Goal: Complete application form: Complete application form

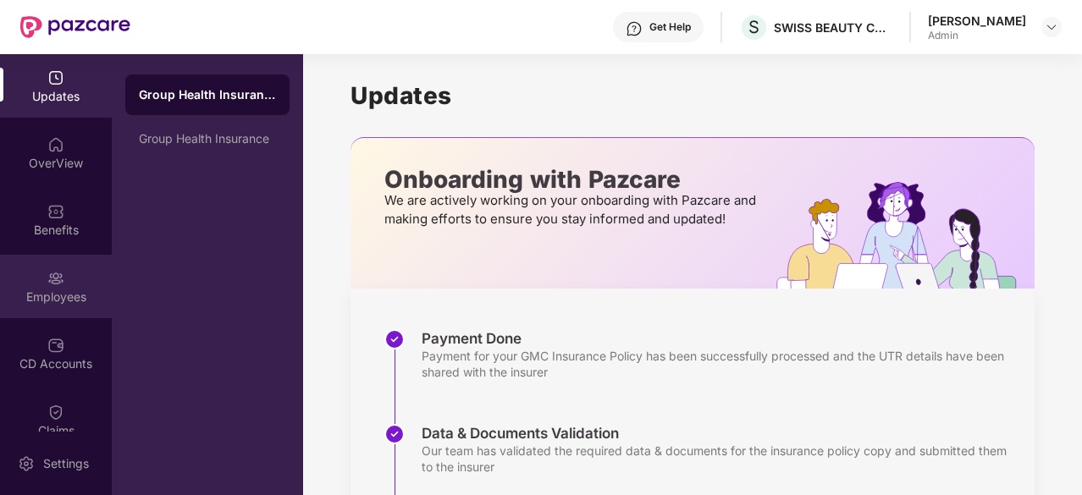
click at [64, 283] on div "Employees" at bounding box center [56, 286] width 112 height 63
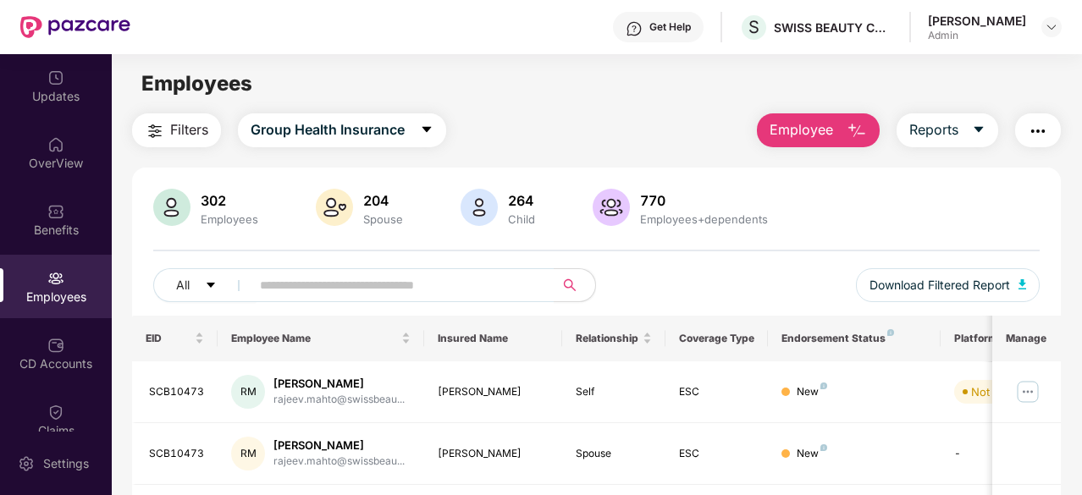
click at [813, 126] on span "Employee" at bounding box center [800, 129] width 63 height 21
click at [396, 281] on input "text" at bounding box center [396, 285] width 272 height 25
type input "****"
click at [292, 383] on div "[PERSON_NAME]" at bounding box center [338, 384] width 130 height 16
click at [247, 389] on div "RK" at bounding box center [248, 392] width 34 height 34
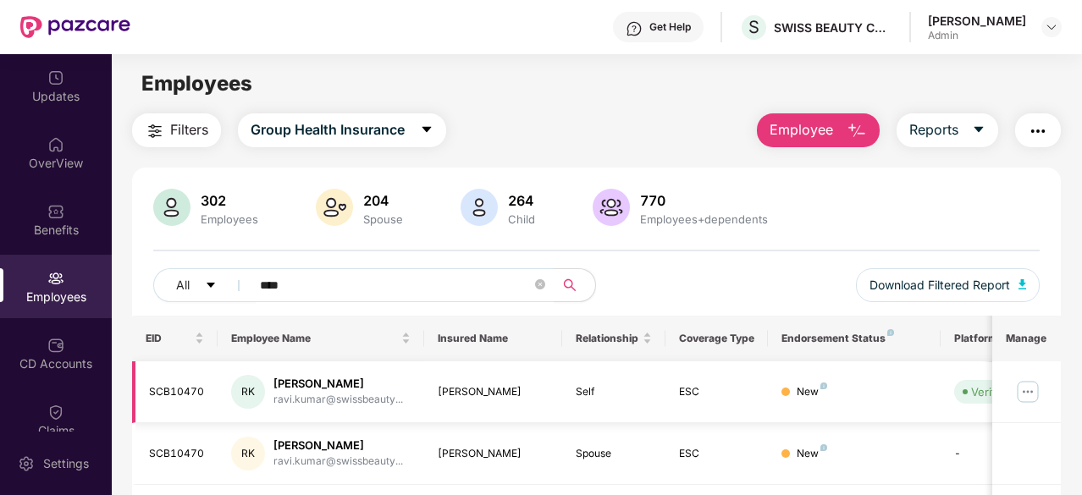
click at [186, 387] on div "SCB10470" at bounding box center [177, 392] width 56 height 16
click at [310, 378] on div "[PERSON_NAME]" at bounding box center [338, 384] width 130 height 16
click at [479, 387] on div "[PERSON_NAME]" at bounding box center [493, 392] width 111 height 16
click at [1034, 388] on img at bounding box center [1027, 391] width 27 height 27
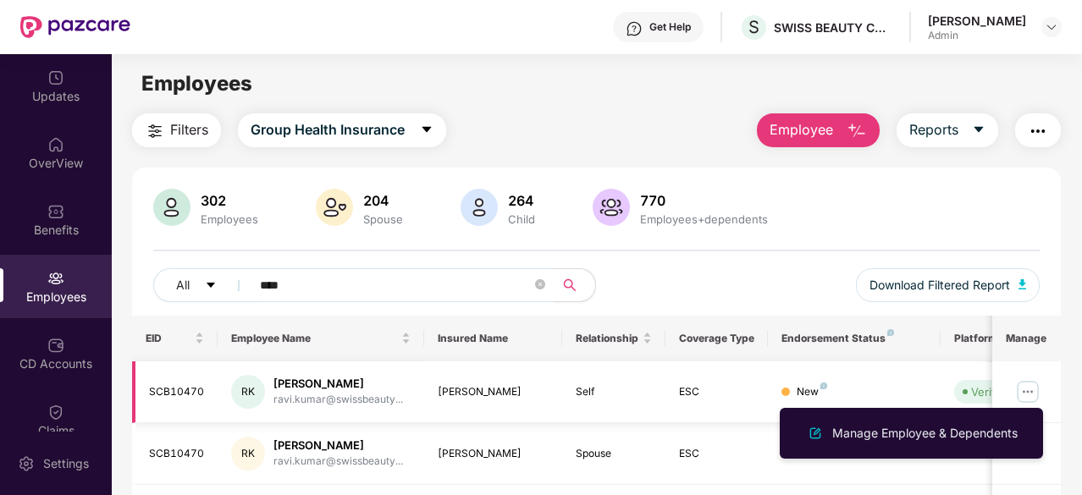
click at [1031, 389] on img at bounding box center [1027, 391] width 27 height 27
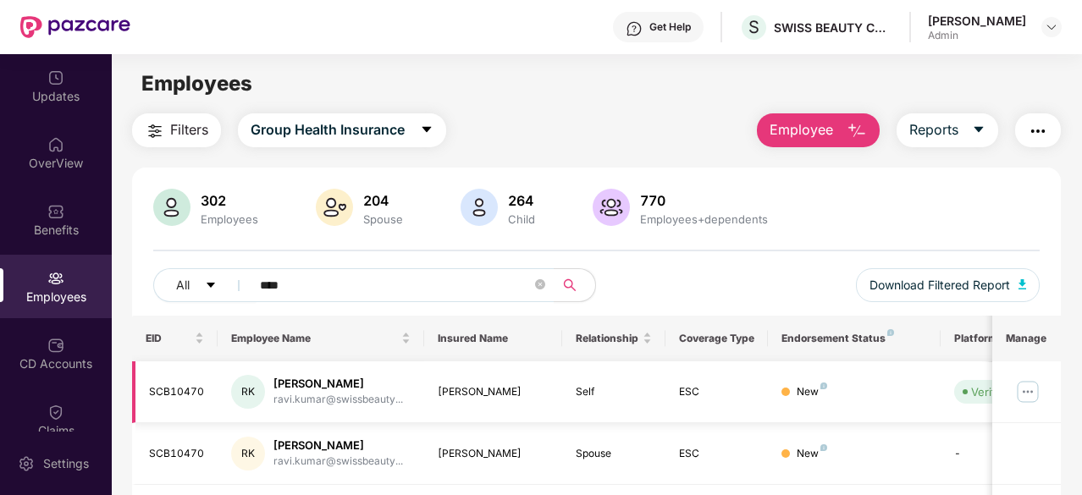
click at [1031, 389] on img at bounding box center [1027, 391] width 27 height 27
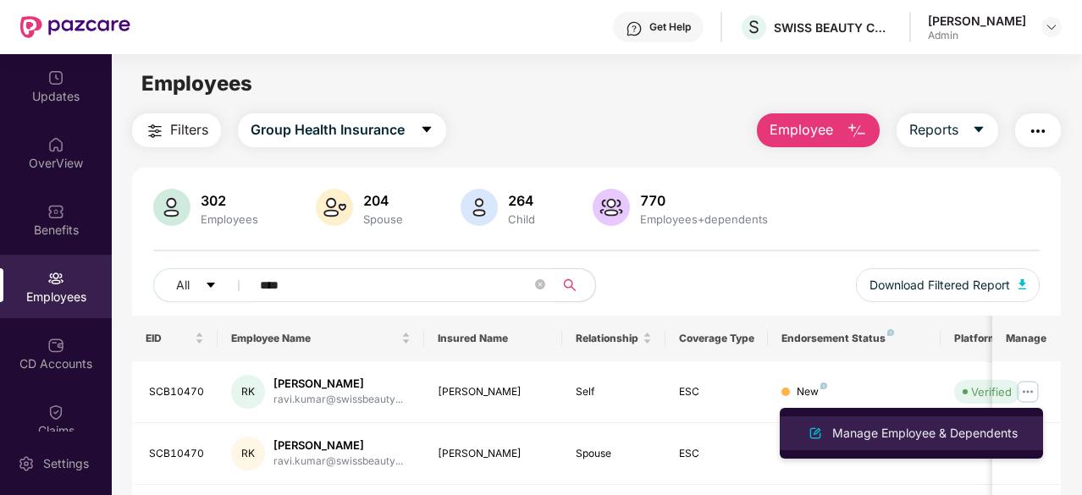
click at [962, 433] on div "Manage Employee & Dependents" at bounding box center [925, 433] width 192 height 19
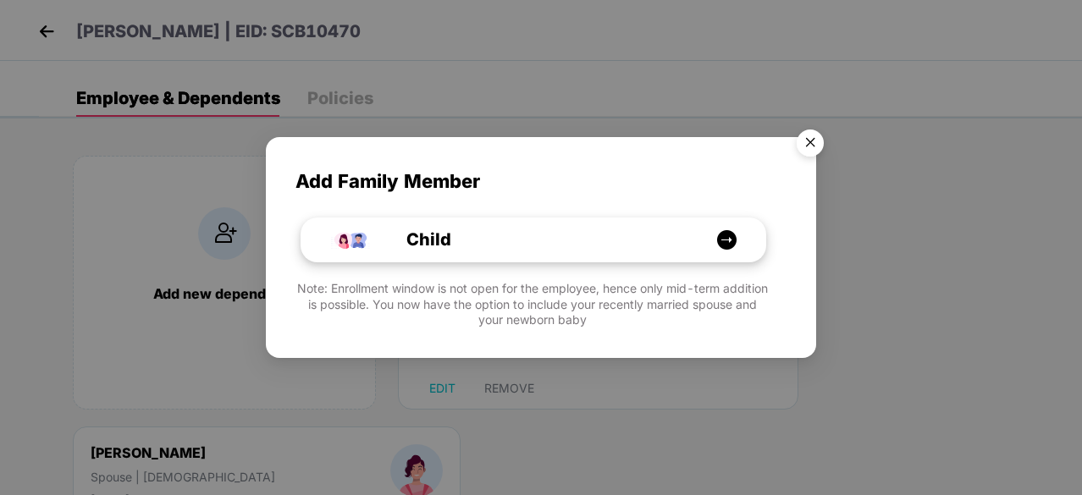
click at [725, 234] on img at bounding box center [726, 239] width 21 height 21
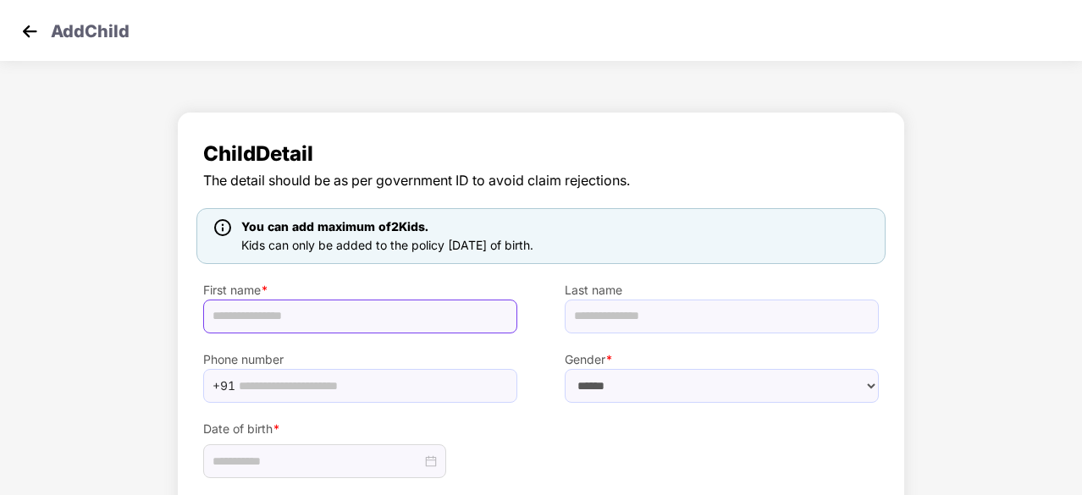
click at [320, 306] on input "text" at bounding box center [360, 317] width 314 height 34
type input "*"
type input "******"
type input "**********"
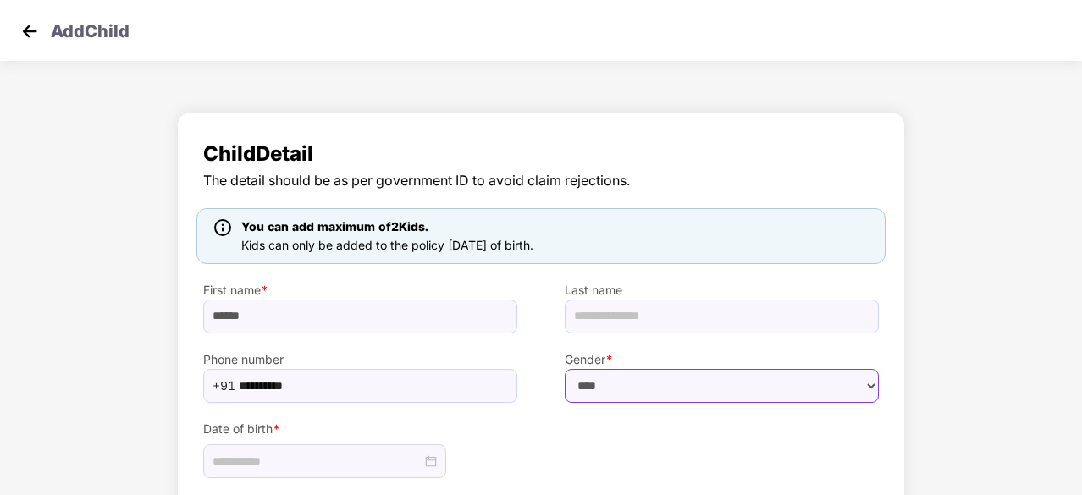
select select "******"
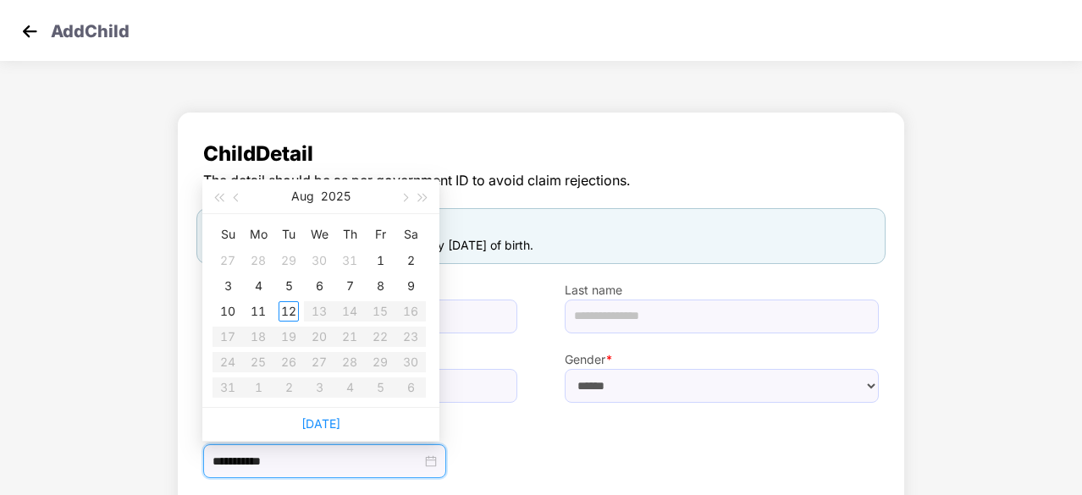
type input "**********"
click at [334, 192] on button "2025" at bounding box center [336, 196] width 30 height 34
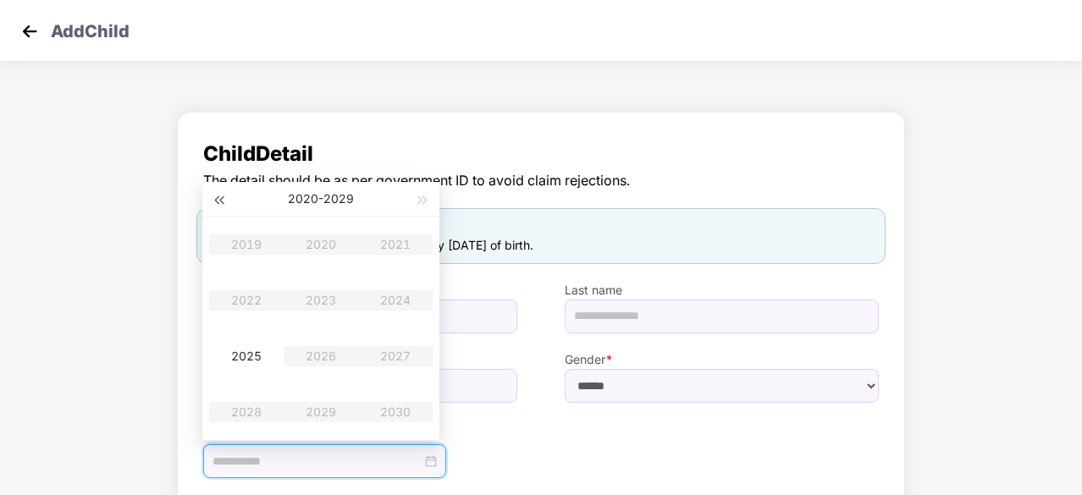
click at [220, 196] on button "button" at bounding box center [218, 199] width 19 height 34
click at [250, 301] on table "2009 2010 2011 2012 2013 2014 2015 2016 2017 2018 2019 2020" at bounding box center [320, 328] width 223 height 223
click at [245, 300] on table "2009 2010 2011 2012 2013 2014 2015 2016 2017 2018 2019 2020" at bounding box center [320, 328] width 223 height 223
click at [553, 270] on div "Last name" at bounding box center [721, 298] width 361 height 69
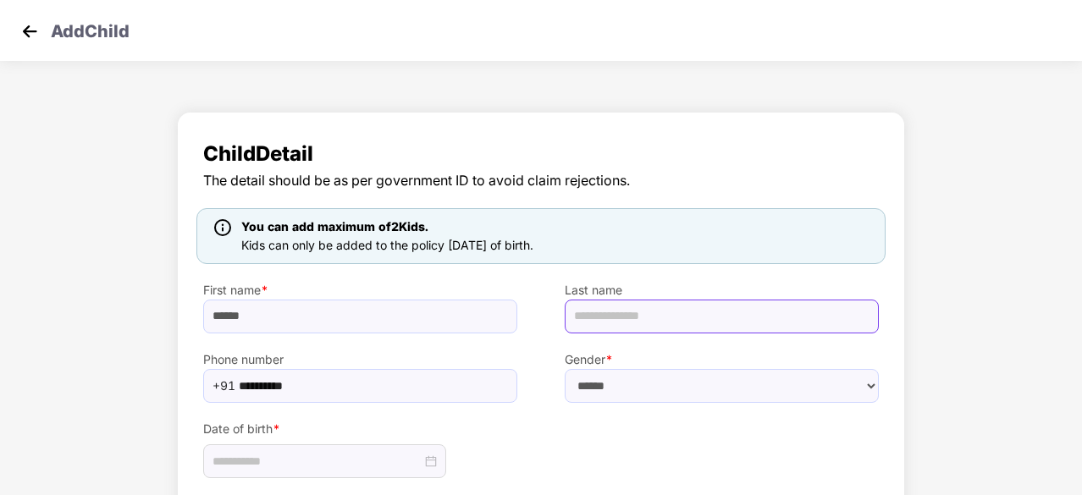
click at [717, 321] on input "text" at bounding box center [722, 317] width 314 height 34
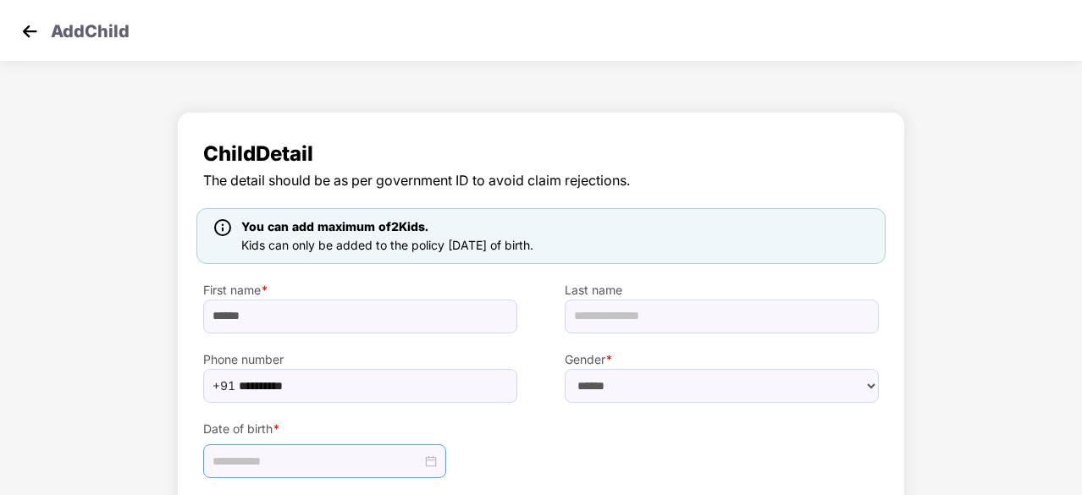
click at [428, 460] on div at bounding box center [324, 461] width 224 height 19
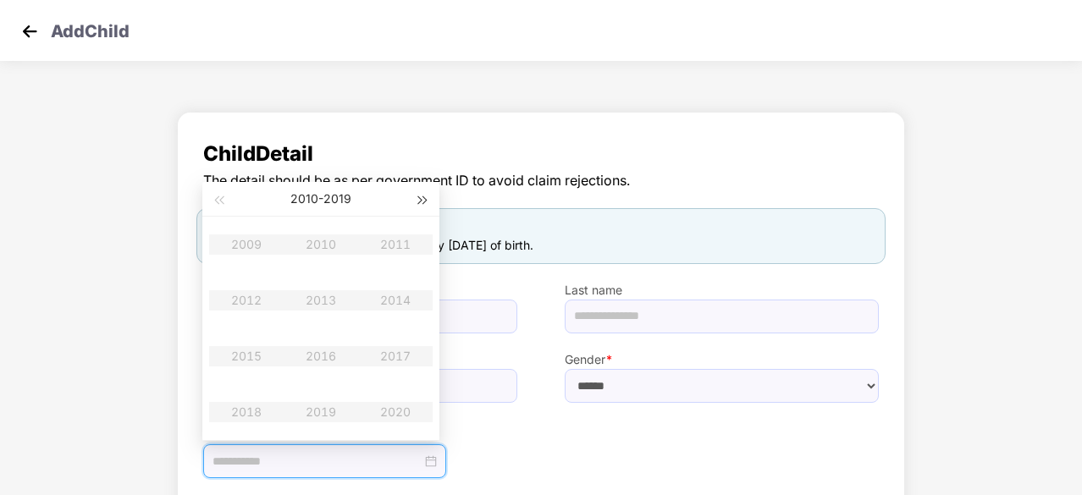
click at [422, 198] on span "button" at bounding box center [423, 200] width 8 height 8
click at [219, 197] on span "button" at bounding box center [218, 200] width 8 height 8
type input "**********"
click at [254, 360] on div "2025" at bounding box center [246, 356] width 51 height 20
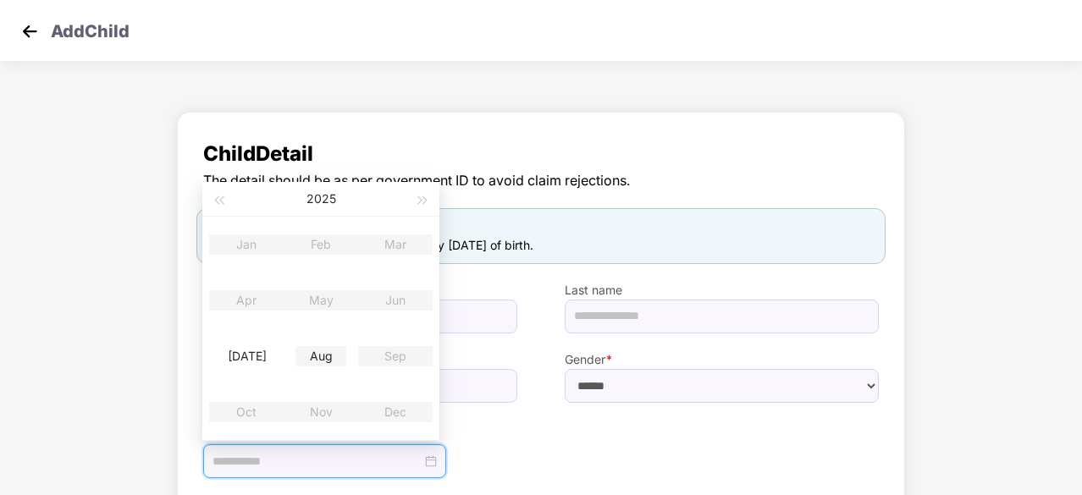
type input "**********"
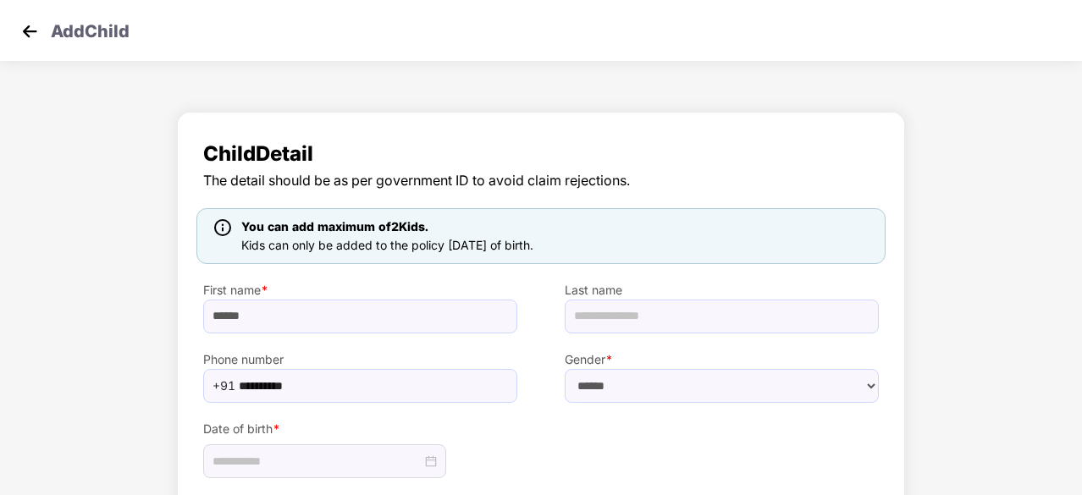
click at [416, 152] on span "Child Detail" at bounding box center [540, 154] width 675 height 32
click at [30, 31] on img at bounding box center [29, 31] width 25 height 25
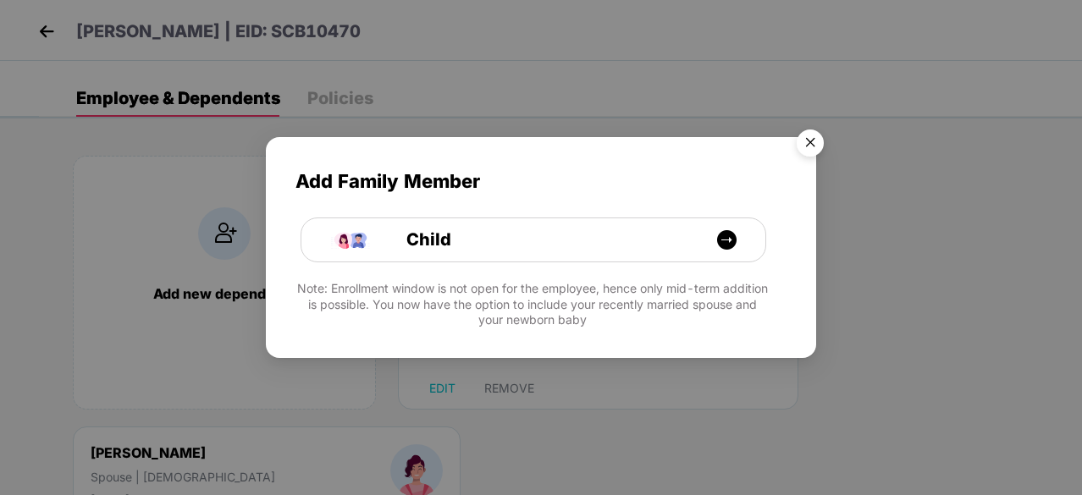
click at [812, 141] on img "Close" at bounding box center [809, 145] width 47 height 47
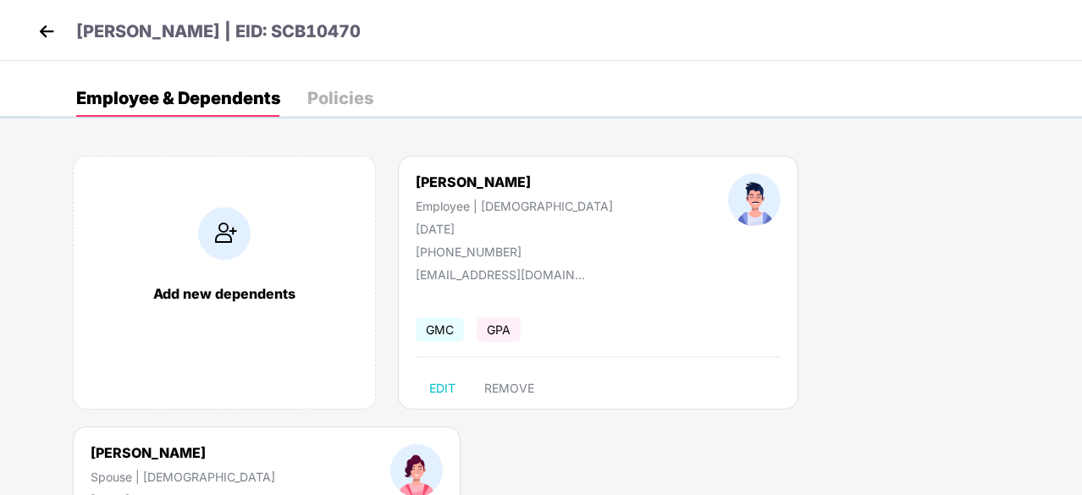
click at [235, 240] on img at bounding box center [224, 233] width 52 height 52
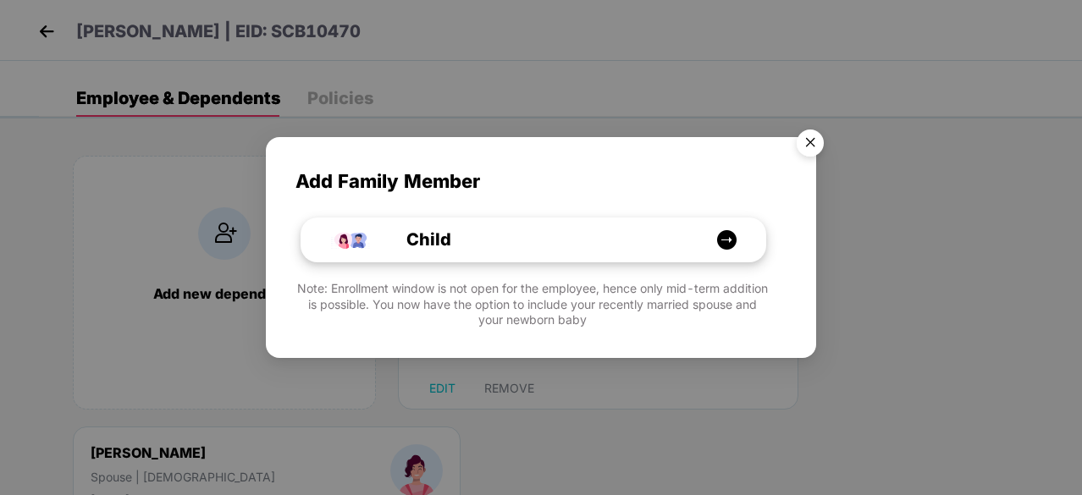
click at [726, 236] on img at bounding box center [726, 239] width 21 height 21
